Goal: Use online tool/utility: Use online tool/utility

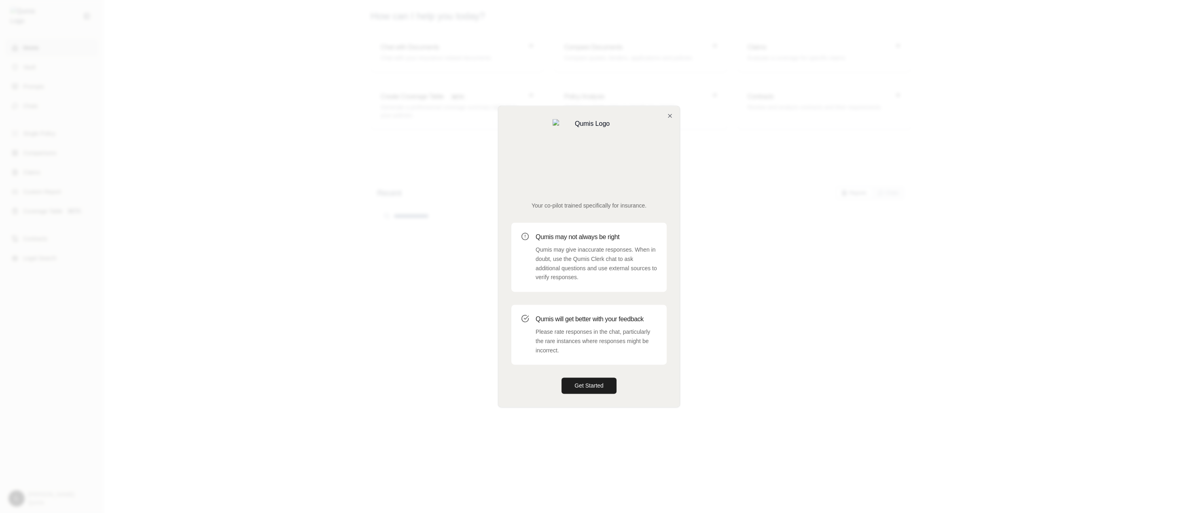
drag, startPoint x: 384, startPoint y: 358, endPoint x: 383, endPoint y: 351, distance: 7.3
click at [384, 357] on div at bounding box center [589, 256] width 1178 height 513
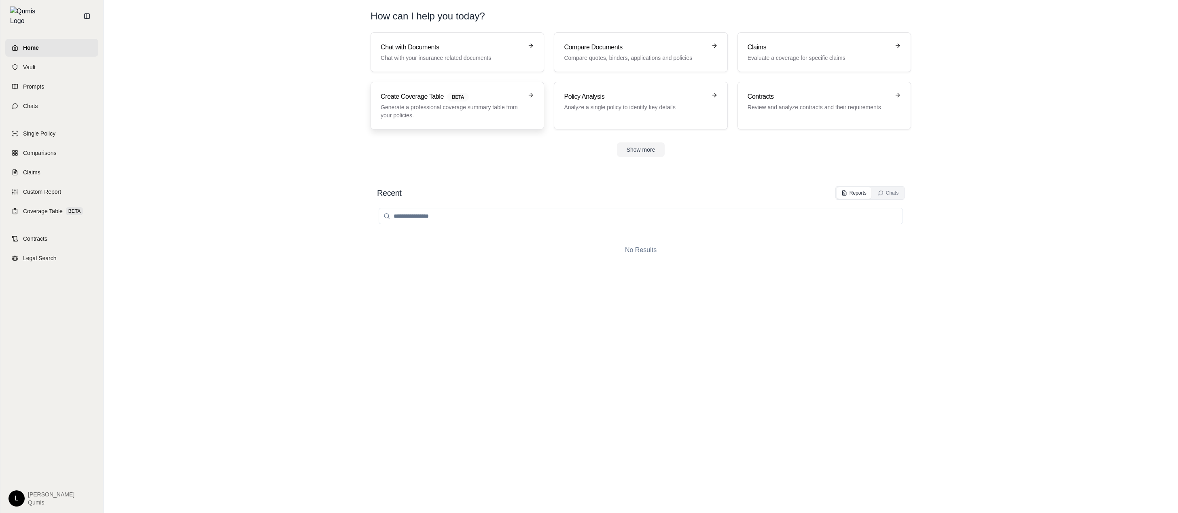
click at [490, 114] on p "Generate a professional coverage summary table from your policies." at bounding box center [452, 111] width 142 height 16
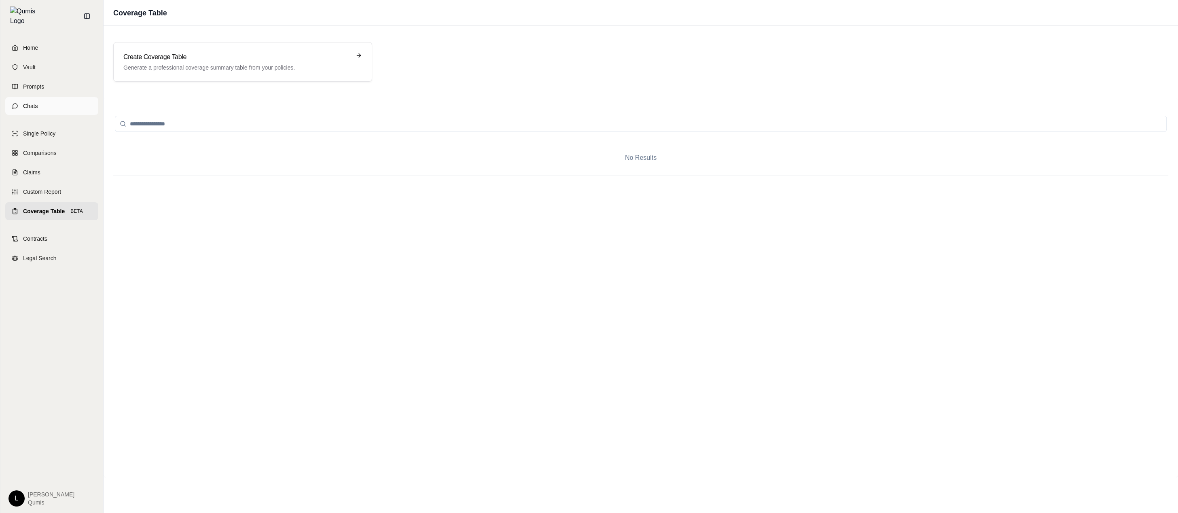
click at [33, 102] on span "Chats" at bounding box center [30, 106] width 15 height 8
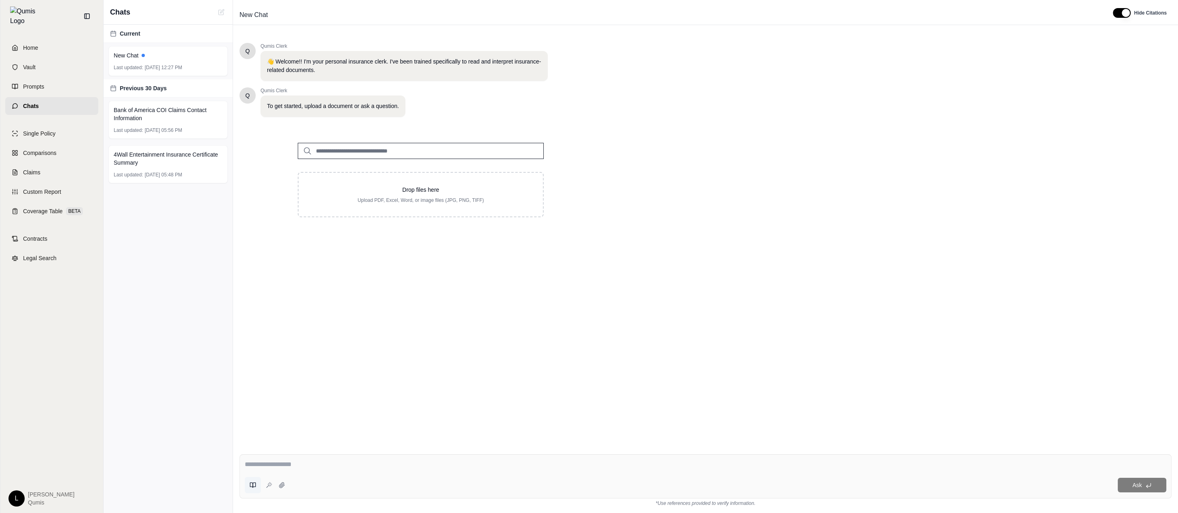
click at [254, 487] on icon at bounding box center [253, 485] width 6 height 6
click at [381, 429] on button at bounding box center [379, 428] width 10 height 10
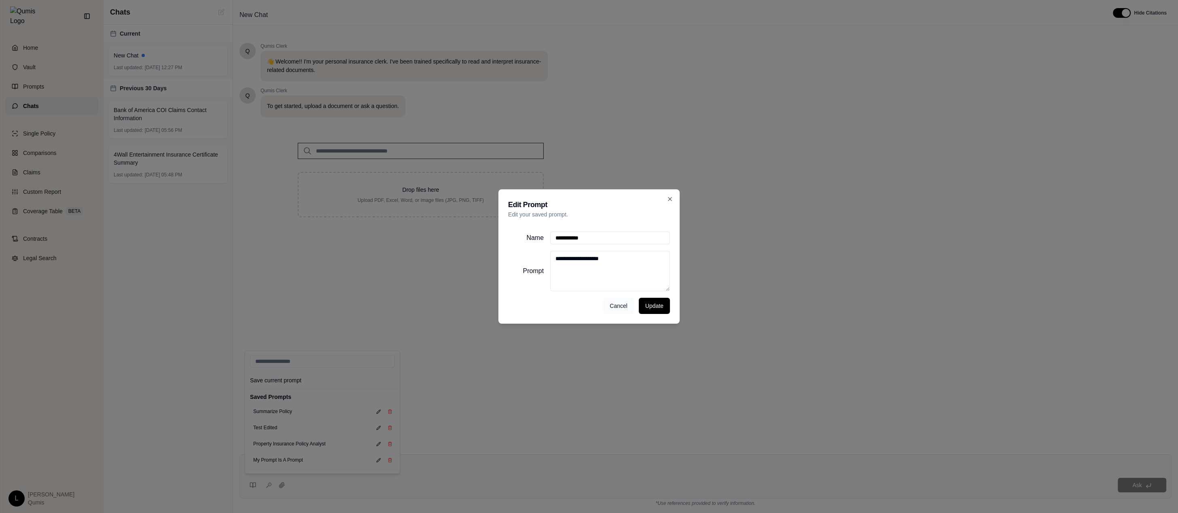
click at [618, 306] on button "Cancel" at bounding box center [618, 306] width 31 height 16
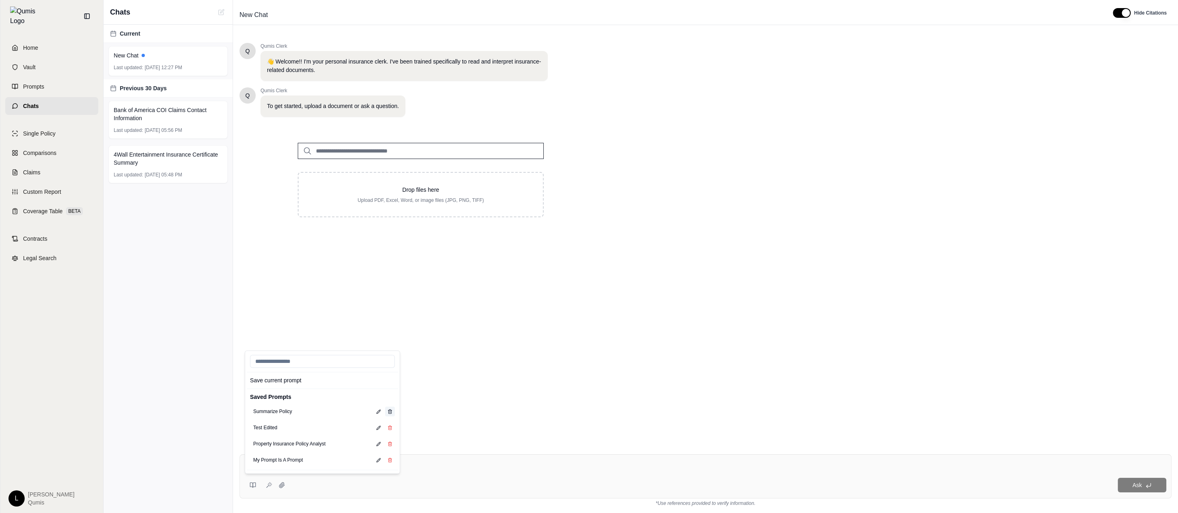
click at [389, 411] on icon at bounding box center [389, 411] width 5 height 5
click at [554, 405] on div "Q Qumis Clerk 👋 Welcome!! I'm your personal insurance clerk. I've been trained …" at bounding box center [705, 238] width 932 height 405
click at [525, 465] on textarea at bounding box center [705, 464] width 921 height 10
